Goal: Navigation & Orientation: Find specific page/section

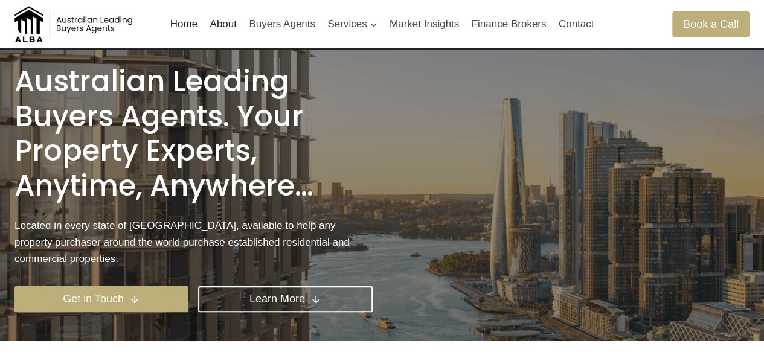
click at [65, 31] on img at bounding box center [74, 24] width 121 height 36
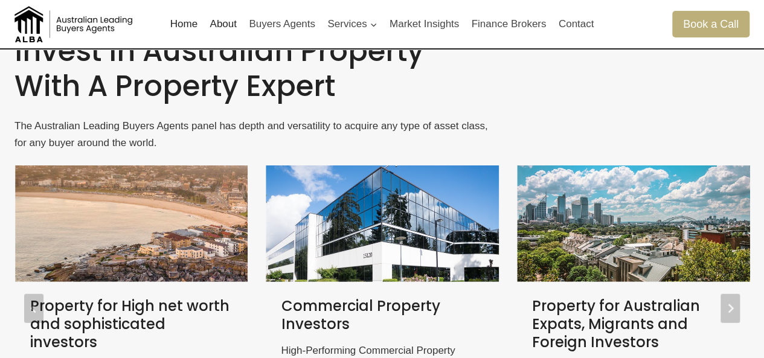
scroll to position [477, 0]
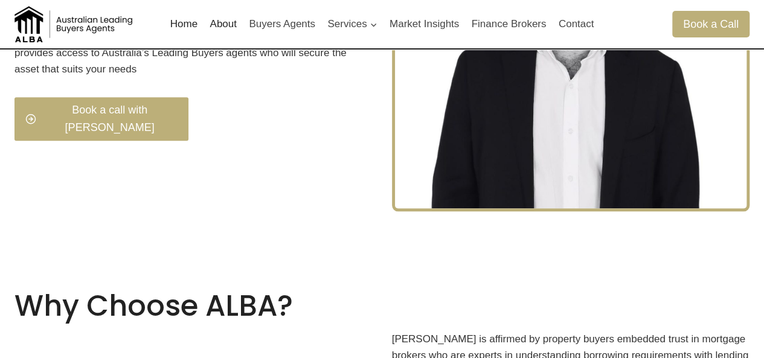
drag, startPoint x: 176, startPoint y: 240, endPoint x: 135, endPoint y: 30, distance: 214.2
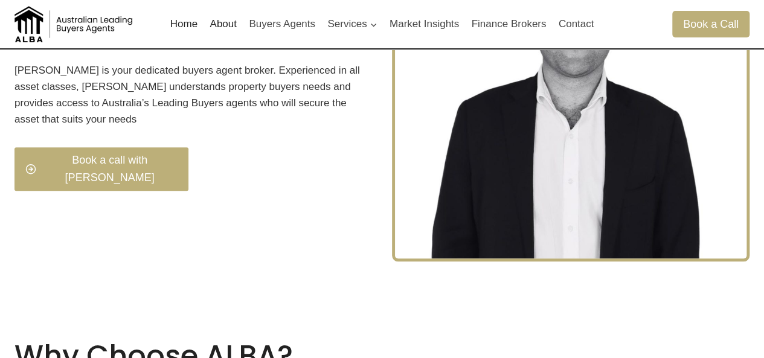
click at [227, 30] on link "About" at bounding box center [223, 24] width 39 height 29
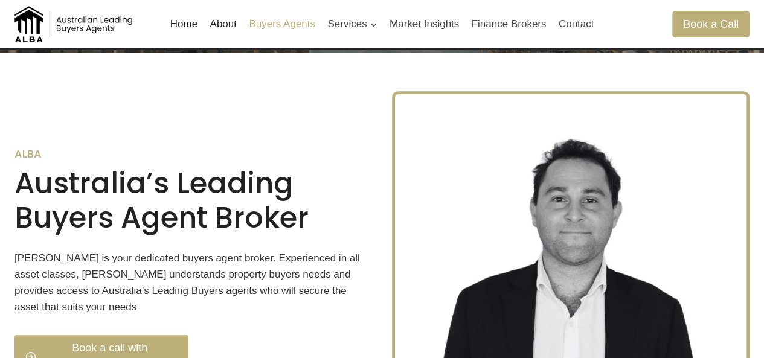
scroll to position [286, 0]
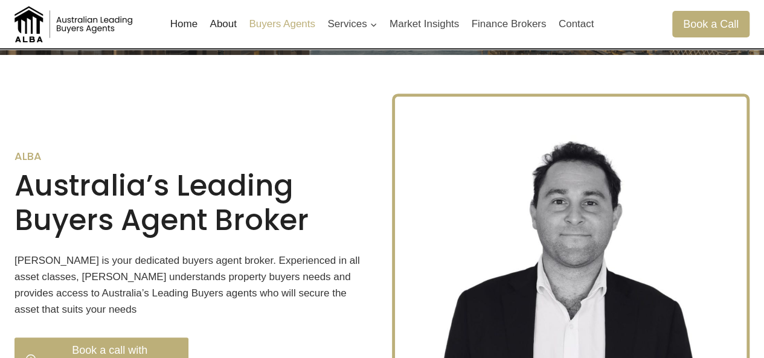
click at [271, 24] on link "Buyers Agents" at bounding box center [282, 24] width 79 height 29
click at [428, 27] on link "Market Insights" at bounding box center [425, 24] width 82 height 29
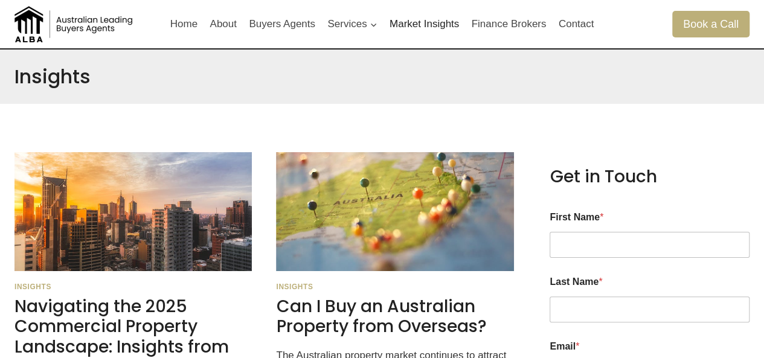
click at [446, 22] on link "Market Insights" at bounding box center [425, 24] width 82 height 29
click at [490, 25] on link "Finance Brokers" at bounding box center [508, 24] width 87 height 29
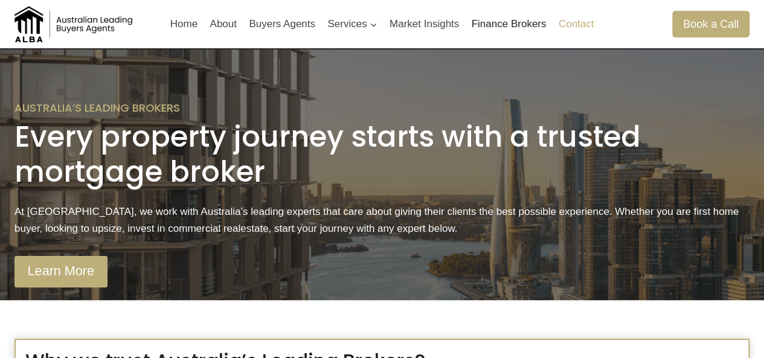
click at [580, 31] on link "Contact" at bounding box center [576, 24] width 48 height 29
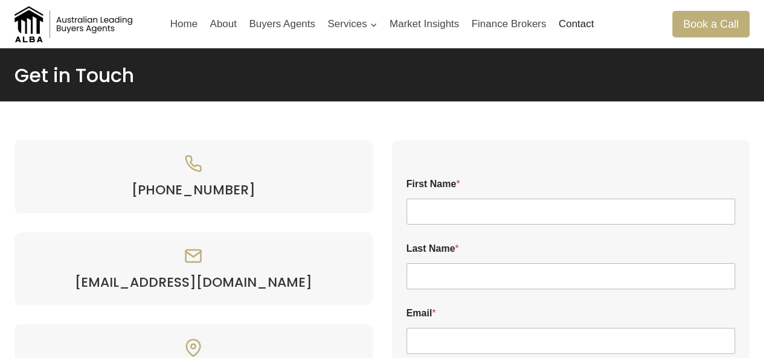
click at [102, 27] on img at bounding box center [74, 24] width 121 height 36
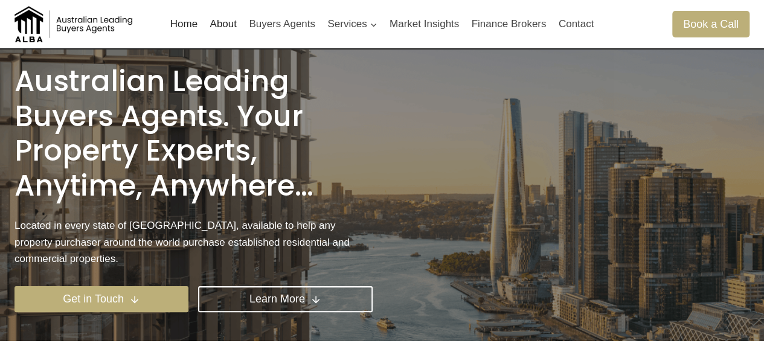
drag, startPoint x: 0, startPoint y: 0, endPoint x: 54, endPoint y: 31, distance: 62.5
click at [54, 31] on img at bounding box center [74, 24] width 121 height 36
